Goal: Information Seeking & Learning: Learn about a topic

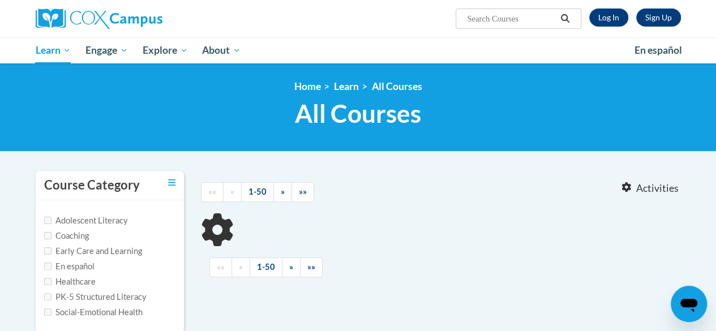
type input "practices"
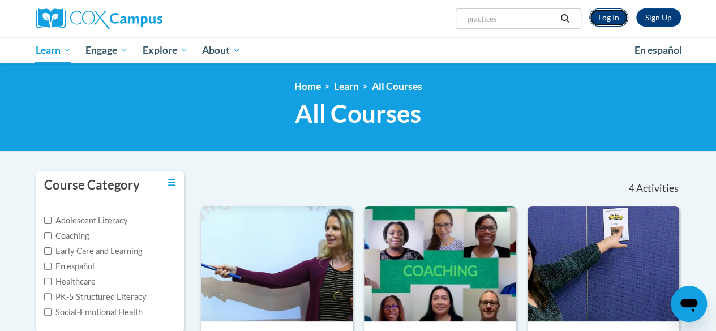
click at [614, 24] on link "Log In" at bounding box center [608, 17] width 39 height 18
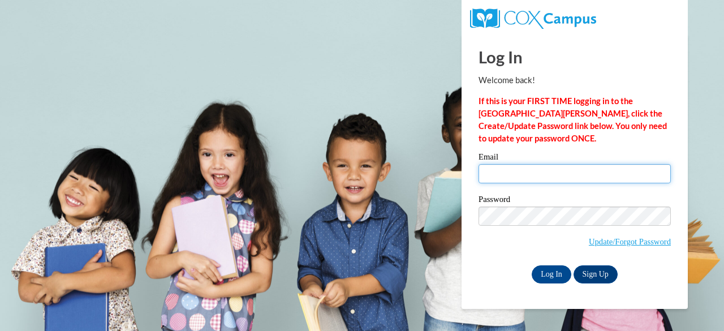
click at [556, 170] on input "Email" at bounding box center [575, 173] width 192 height 19
type input "kennedy.rachel.l@muscogee.k12.ga.us"
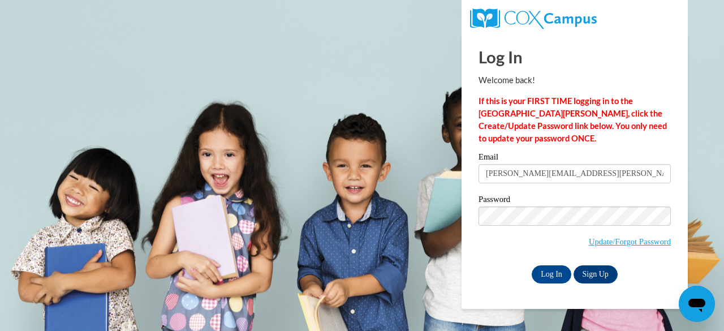
click at [565, 204] on label "Password" at bounding box center [575, 200] width 192 height 11
click at [552, 272] on input "Log In" at bounding box center [552, 274] width 40 height 18
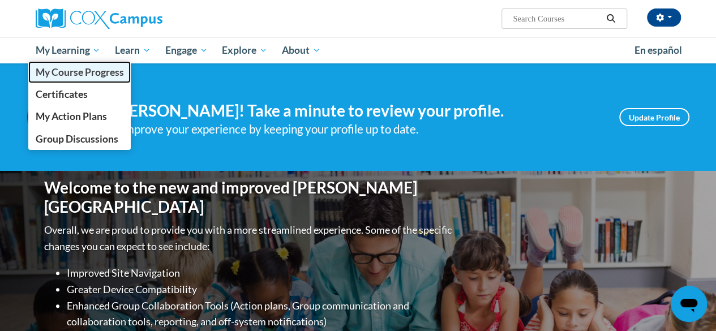
click at [79, 67] on span "My Course Progress" at bounding box center [79, 72] width 88 height 12
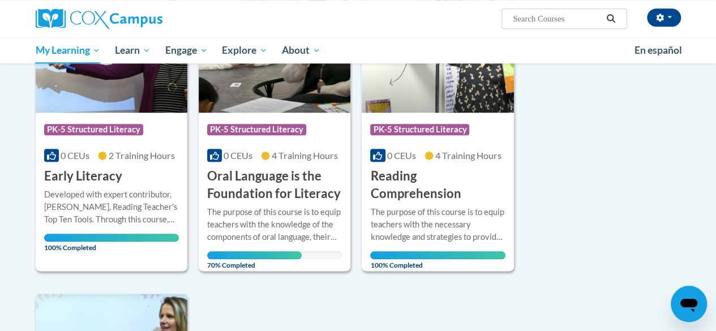
scroll to position [528, 0]
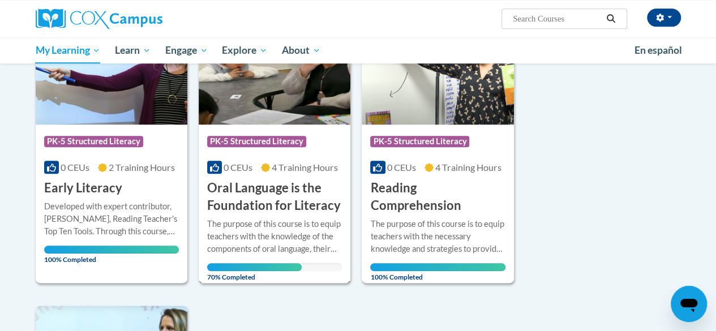
click at [243, 200] on h3 "Oral Language is the Foundation for Literacy" at bounding box center [274, 196] width 135 height 35
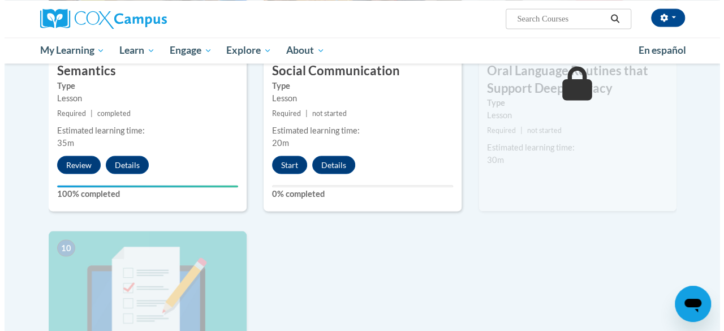
scroll to position [980, 0]
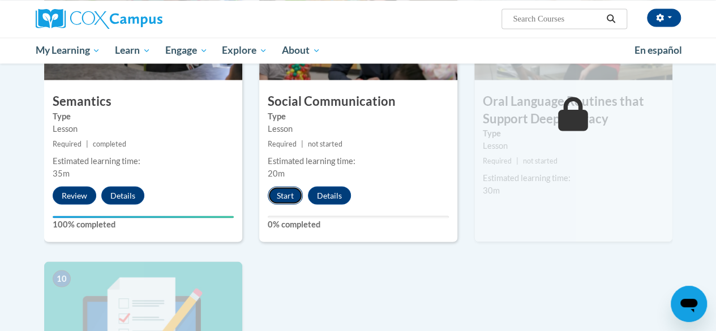
click at [284, 192] on button "Start" at bounding box center [285, 195] width 35 height 18
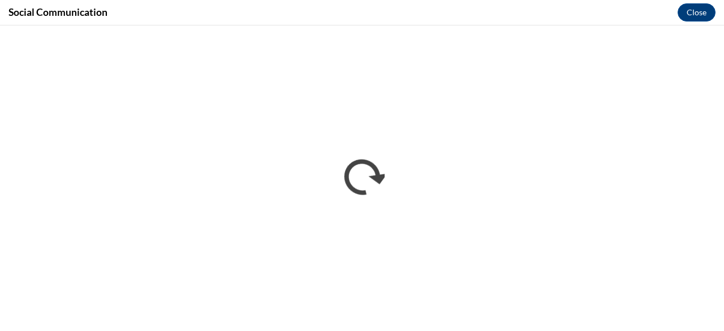
scroll to position [0, 0]
